Goal: Information Seeking & Learning: Learn about a topic

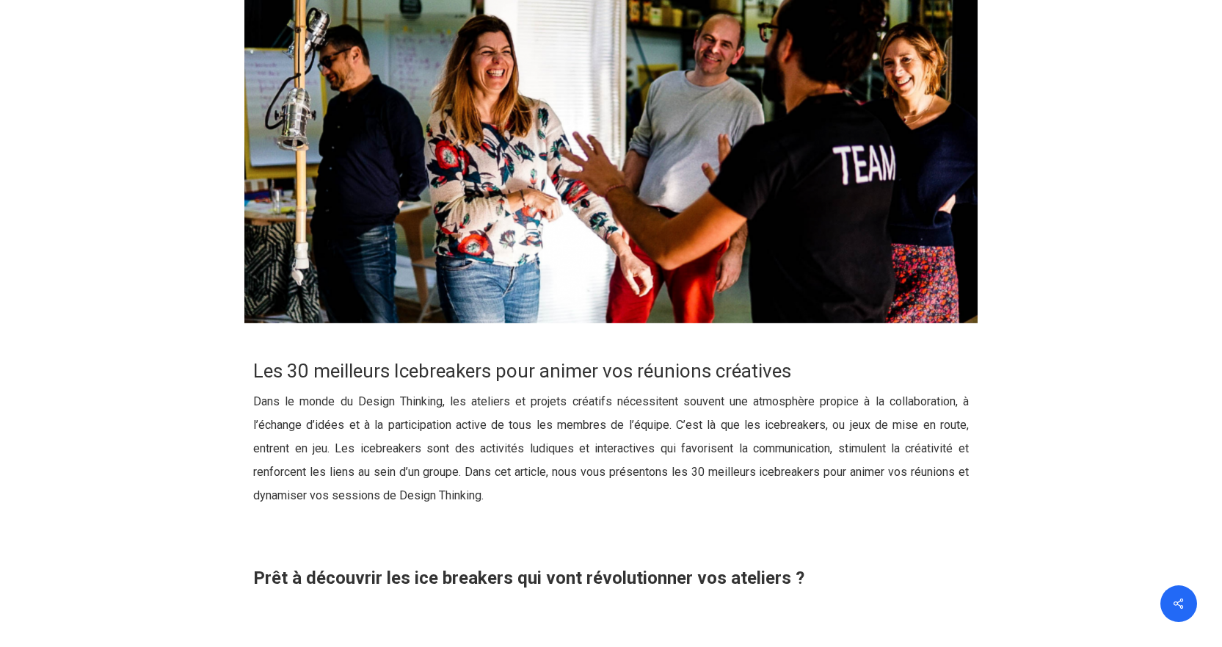
scroll to position [587, 0]
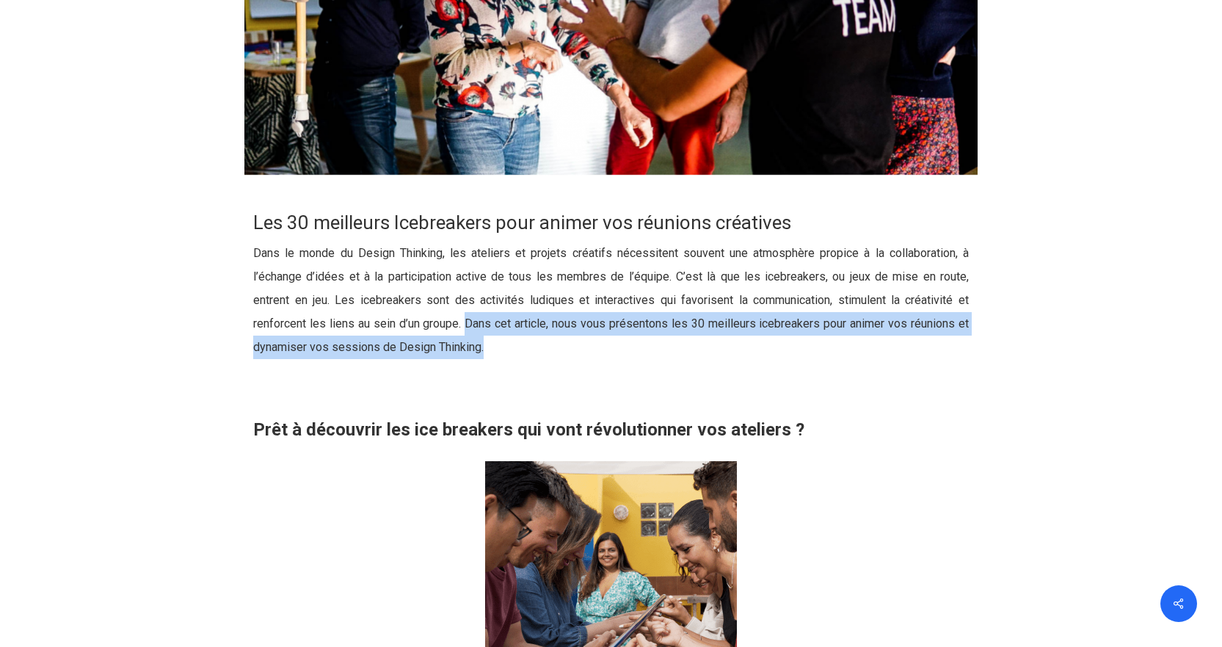
drag, startPoint x: 468, startPoint y: 319, endPoint x: 696, endPoint y: 346, distance: 229.2
click at [696, 346] on p "Dans le monde du Design Thinking, les ateliers et projets créatifs nécessitent …" at bounding box center [611, 308] width 716 height 135
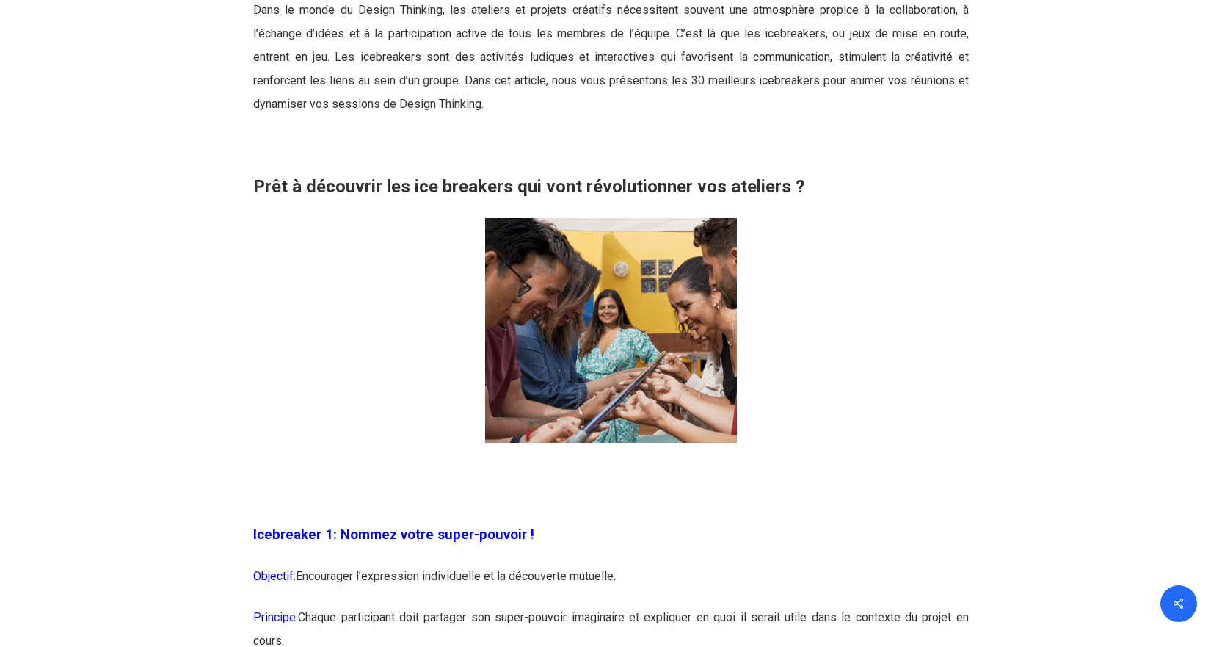
scroll to position [881, 0]
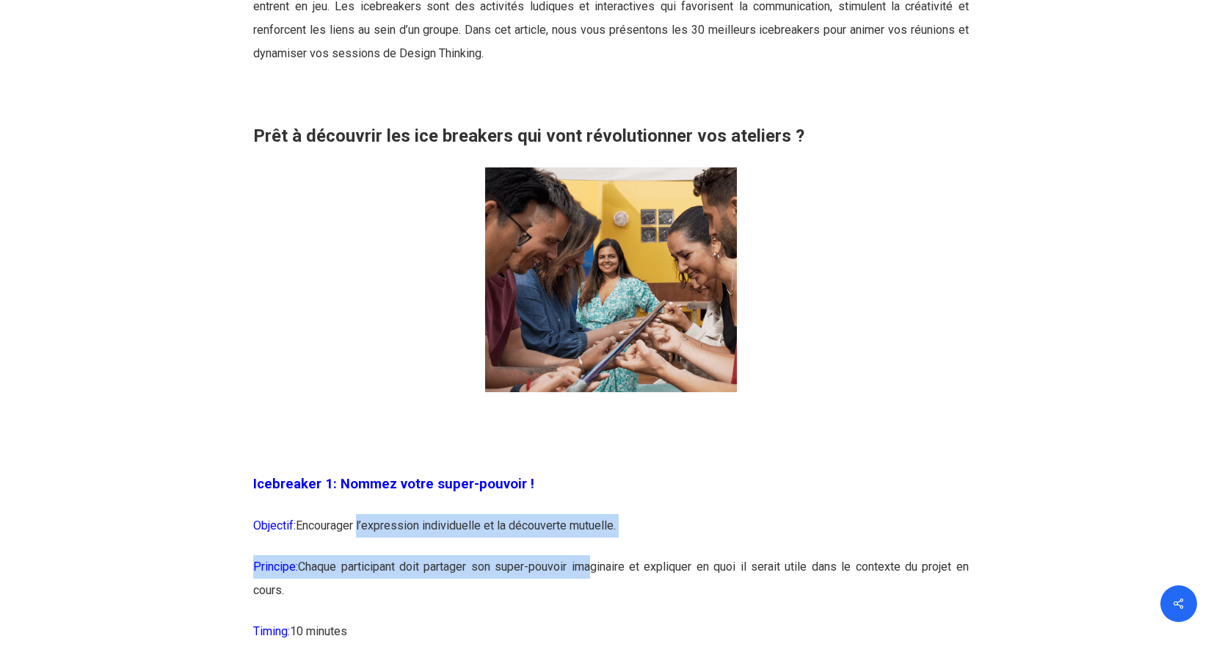
drag, startPoint x: 358, startPoint y: 528, endPoint x: 586, endPoint y: 560, distance: 229.7
click at [586, 560] on p "Principe: Chaque participant doit partager son super-pouvoir imaginaire et expl…" at bounding box center [611, 587] width 716 height 65
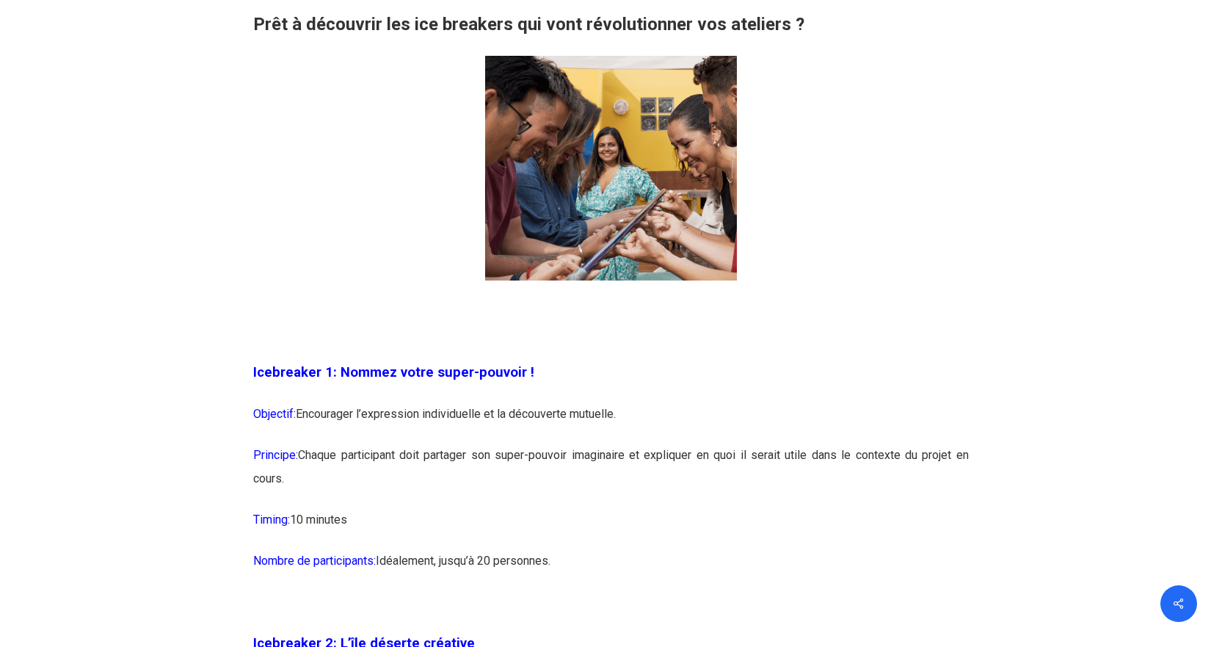
scroll to position [1028, 0]
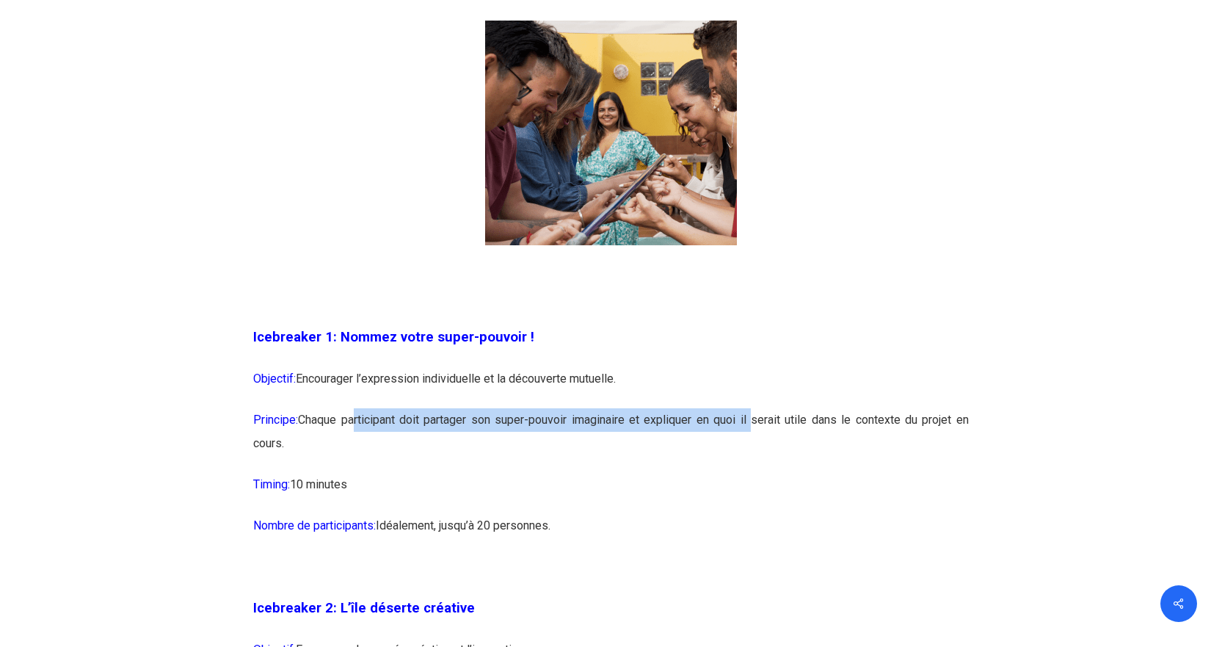
drag, startPoint x: 351, startPoint y: 417, endPoint x: 749, endPoint y: 422, distance: 398.6
click at [749, 422] on p "Principe: Chaque participant doit partager son super-pouvoir imaginaire et expl…" at bounding box center [611, 440] width 716 height 65
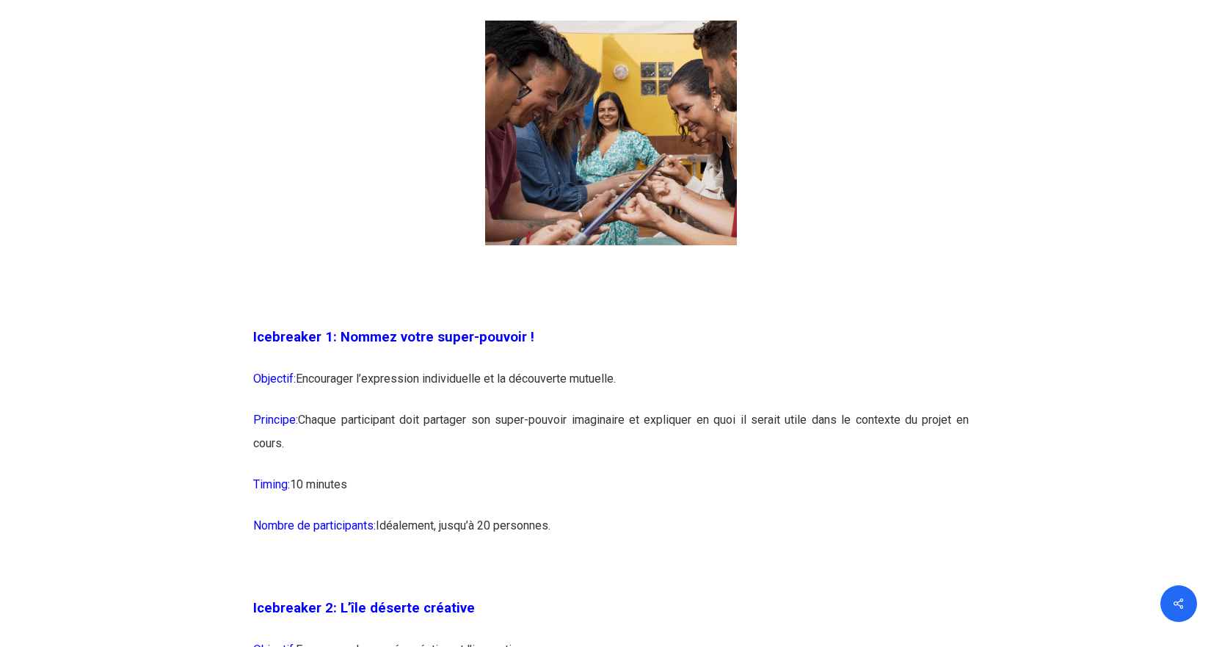
click at [791, 416] on p "Principe: Chaque participant doit partager son super-pouvoir imaginaire et expl…" at bounding box center [611, 440] width 716 height 65
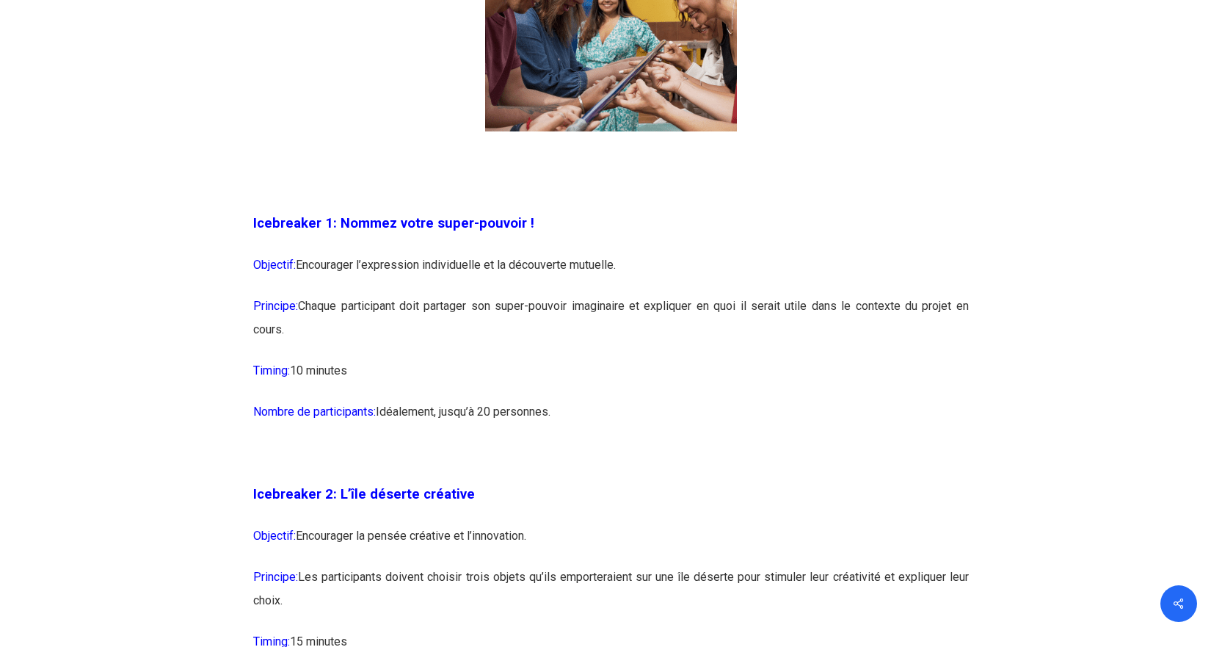
scroll to position [1174, 0]
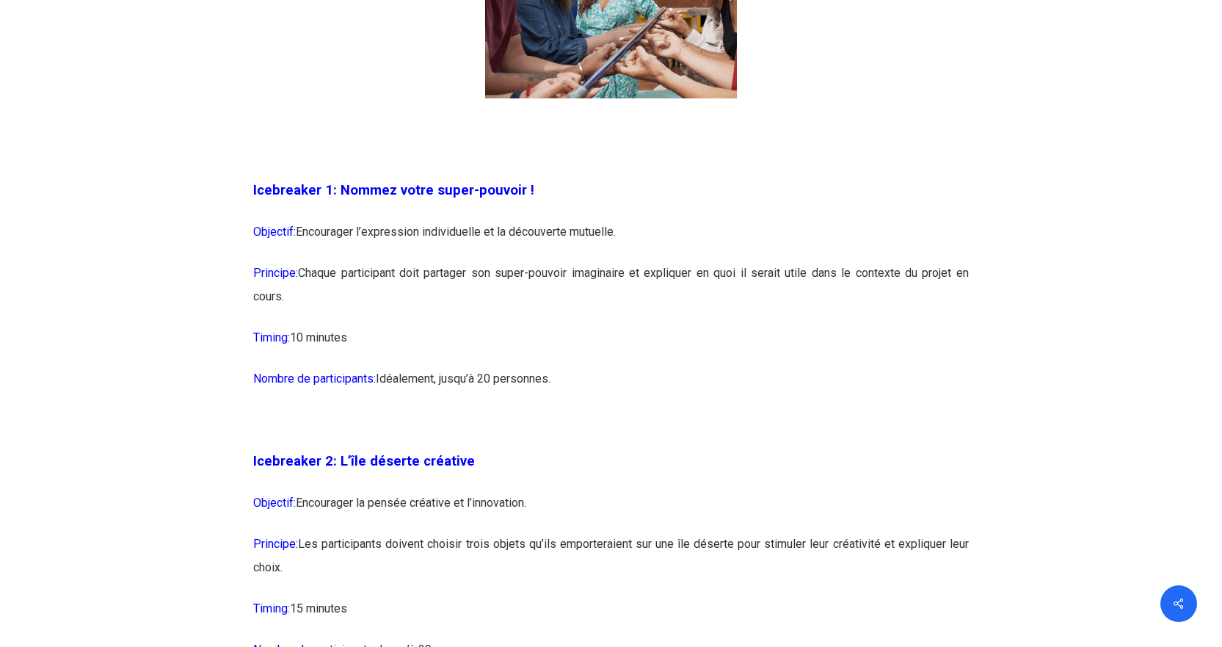
drag, startPoint x: 318, startPoint y: 504, endPoint x: 569, endPoint y: 505, distance: 251.0
click at [569, 505] on p "Objectif: Encourager la pensée créative et l’innovation." at bounding box center [611, 511] width 716 height 41
drag, startPoint x: 392, startPoint y: 542, endPoint x: 659, endPoint y: 528, distance: 267.5
click at [674, 542] on p "Principe: Les participants doivent choisir trois objets qu’ils emporteraient su…" at bounding box center [611, 564] width 716 height 65
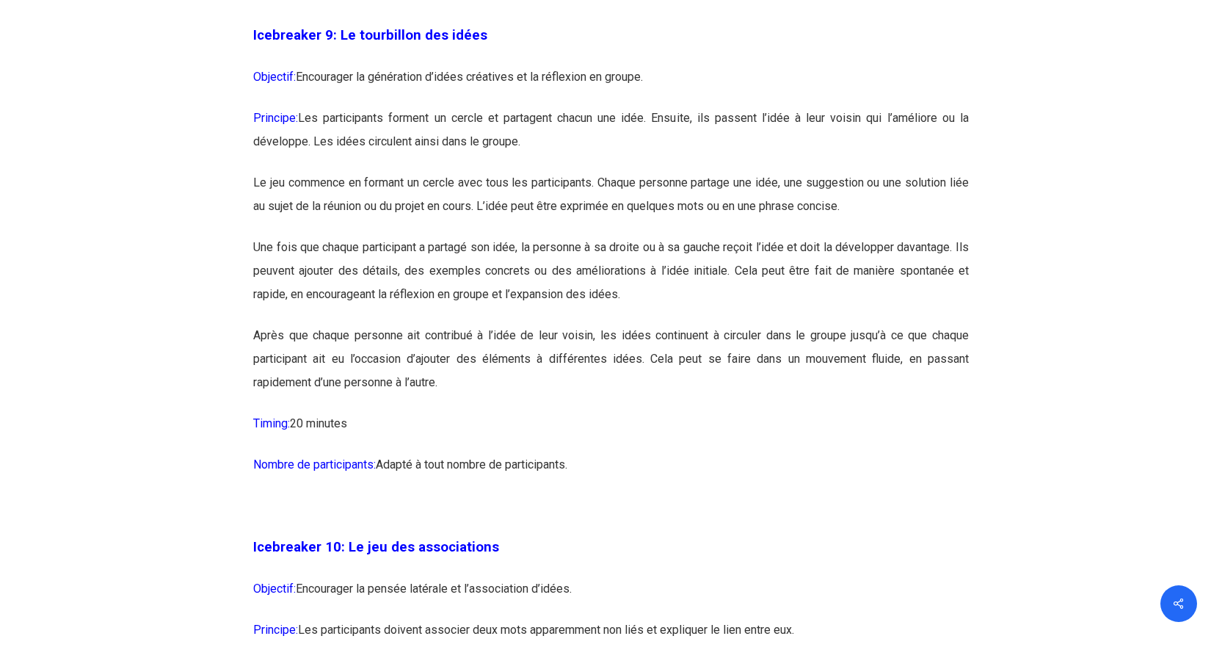
scroll to position [4844, 0]
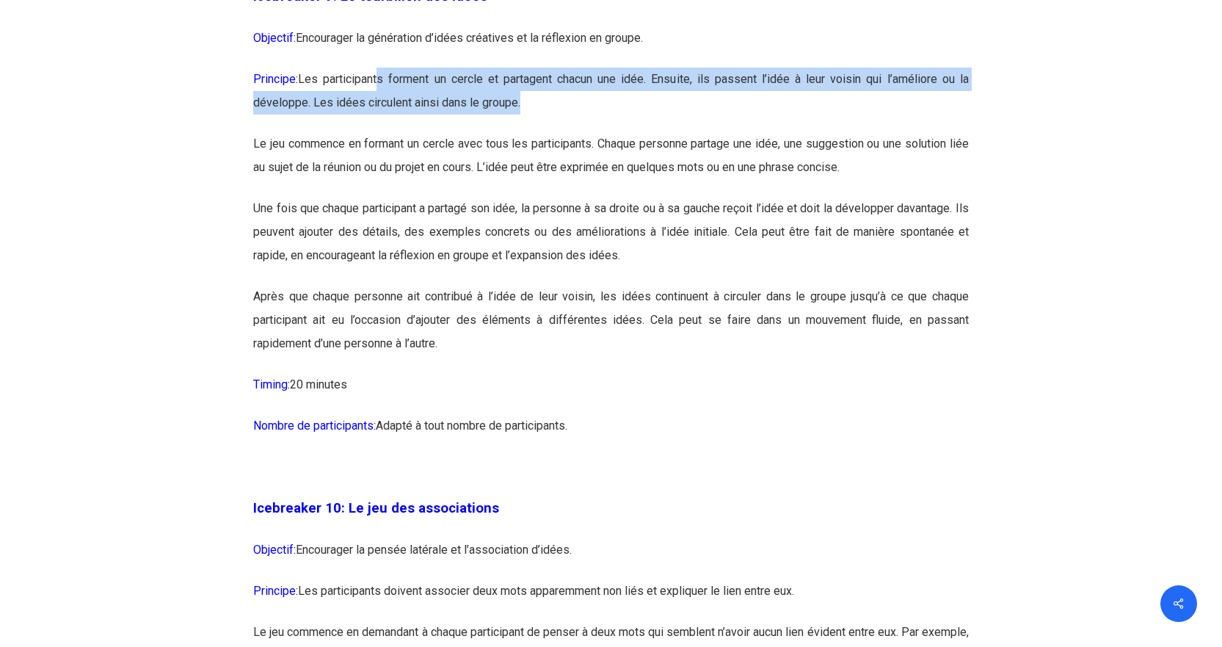
drag, startPoint x: 381, startPoint y: 123, endPoint x: 574, endPoint y: 155, distance: 195.7
click at [574, 132] on p "Principe: Les participants forment un cercle et partagent chacun une idée. Ensu…" at bounding box center [611, 100] width 716 height 65
click at [591, 132] on p "Principe: Les participants forment un cercle et partagent chacun une idée. Ensu…" at bounding box center [611, 100] width 716 height 65
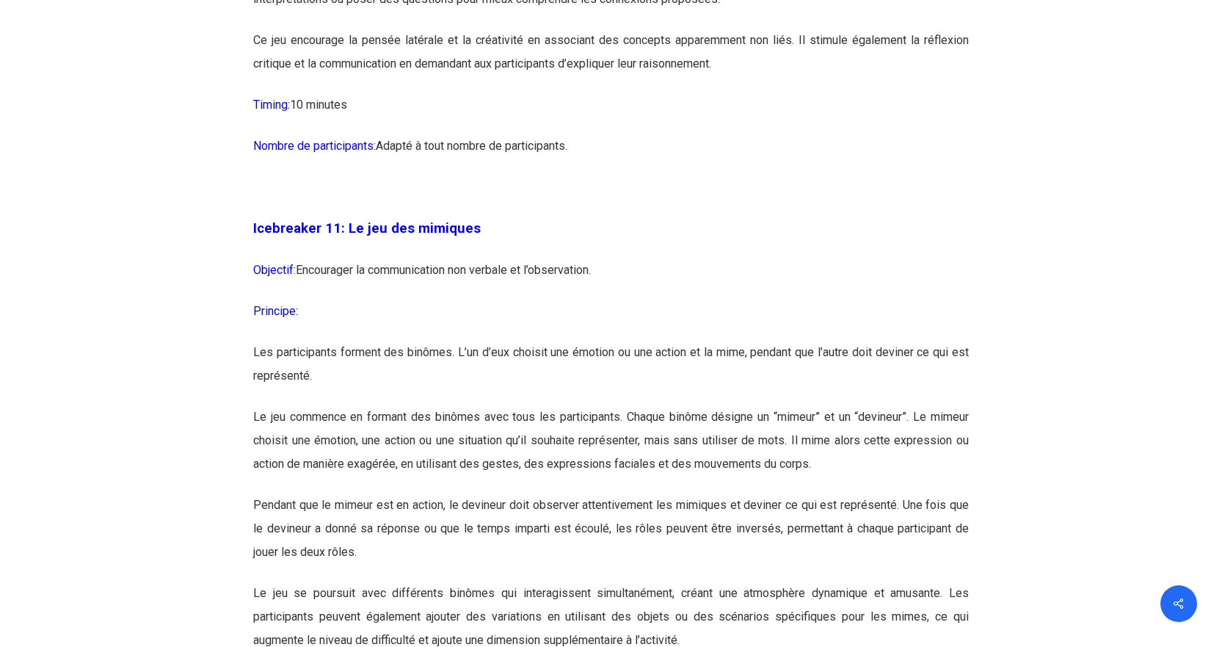
scroll to position [5725, 0]
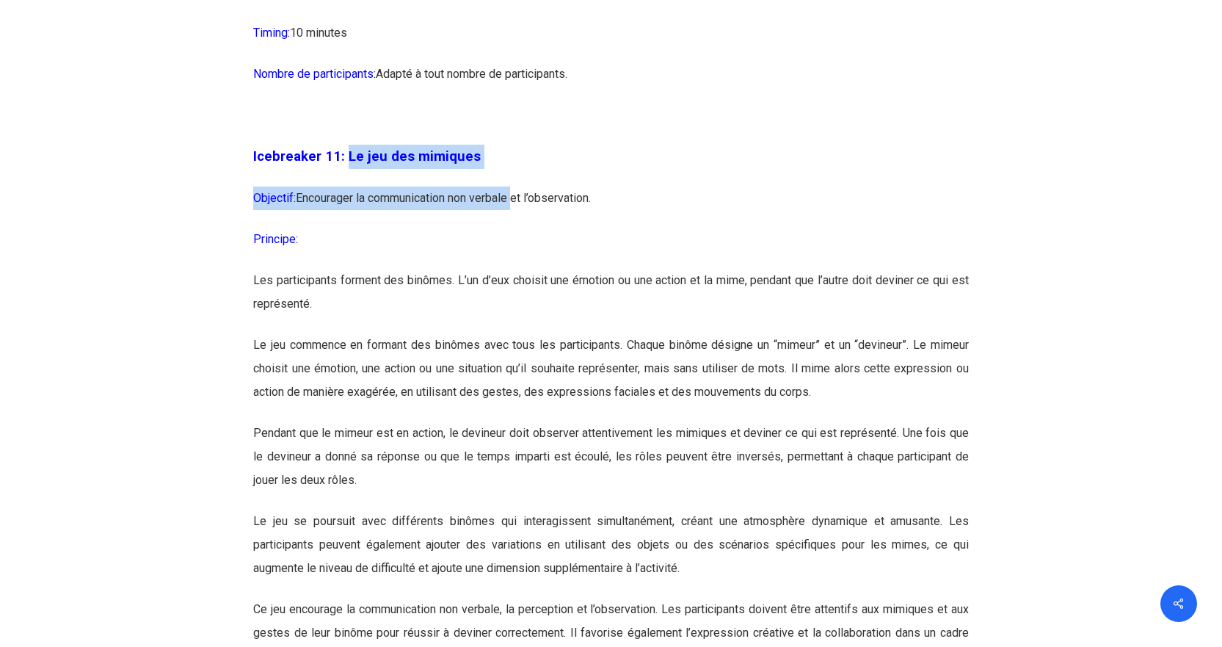
drag, startPoint x: 346, startPoint y: 200, endPoint x: 520, endPoint y: 235, distance: 177.5
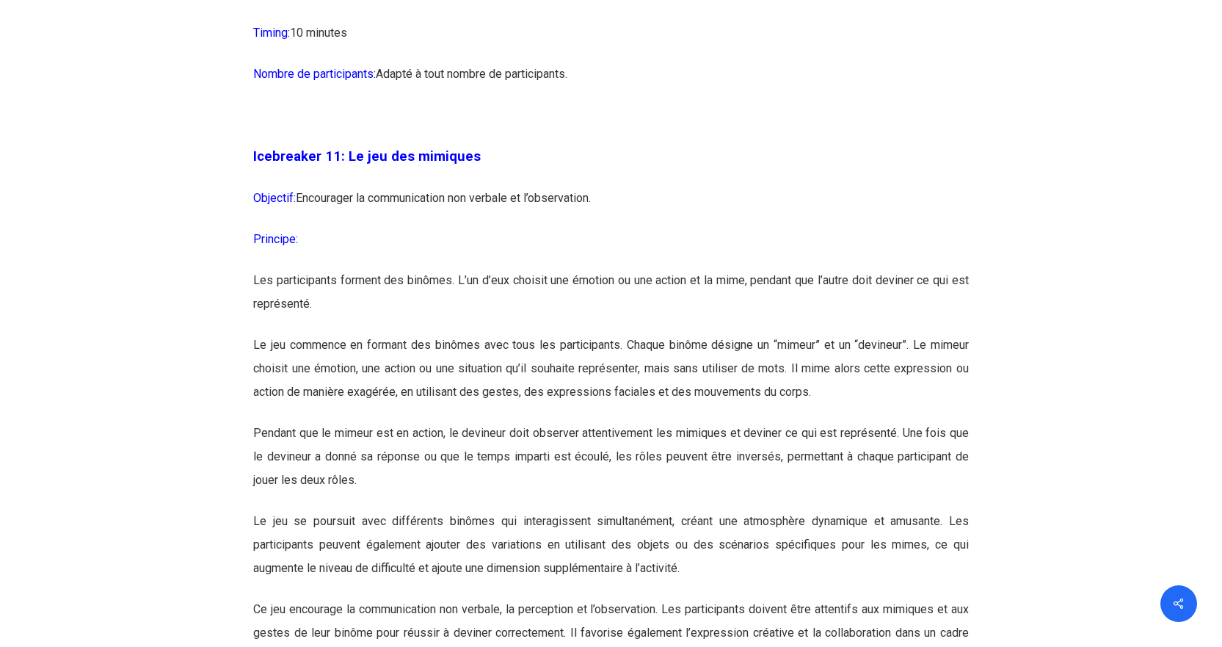
click at [529, 228] on p "Objectif: Encourager la communication non verbale et l’observation." at bounding box center [611, 206] width 716 height 41
